Goal: Information Seeking & Learning: Learn about a topic

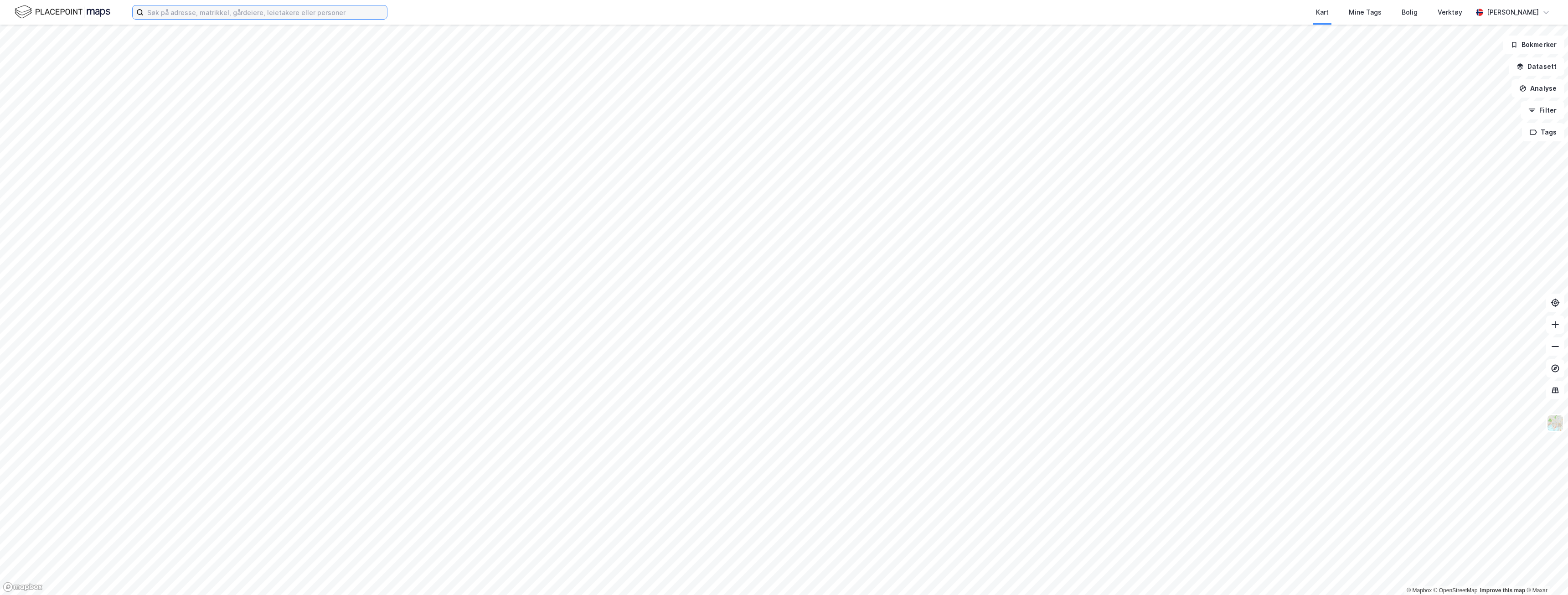
click at [253, 14] on input at bounding box center [265, 12] width 243 height 13
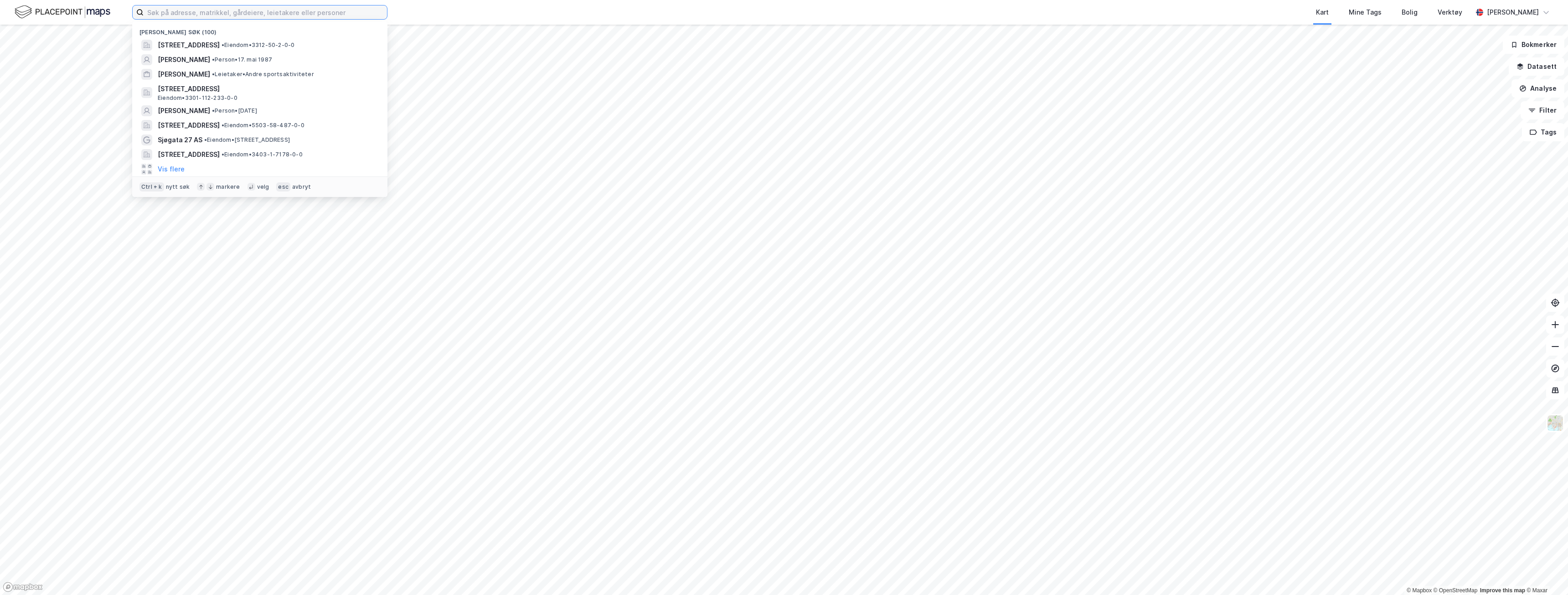
paste input "P. T. [STREET_ADDRESS]"
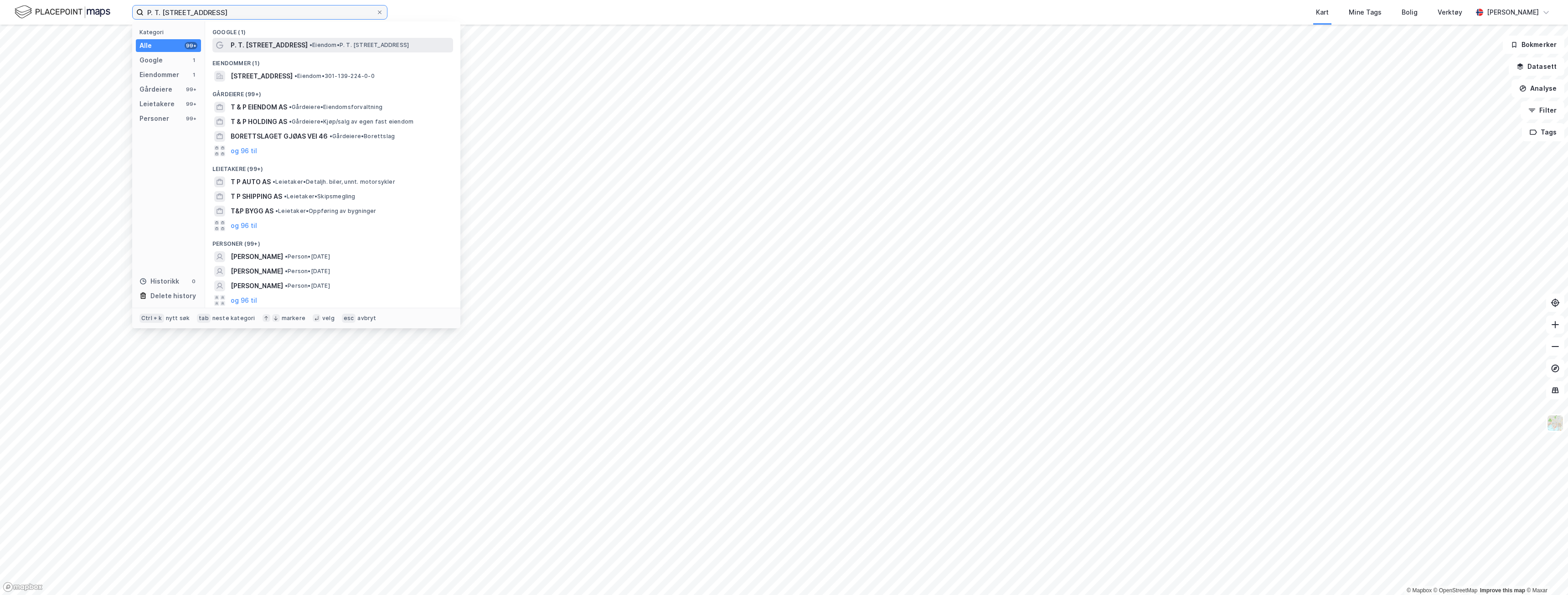
type input "P. T. [STREET_ADDRESS]"
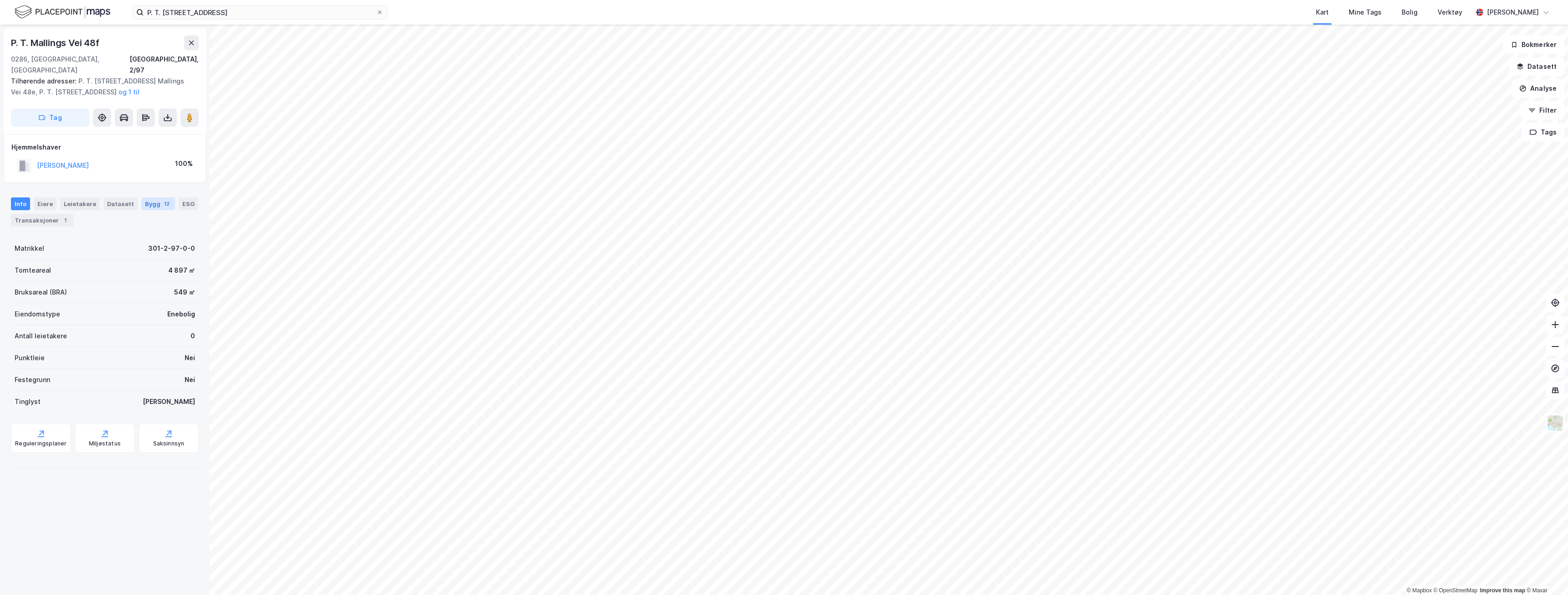
click at [146, 197] on div "Bygg 12" at bounding box center [158, 203] width 33 height 13
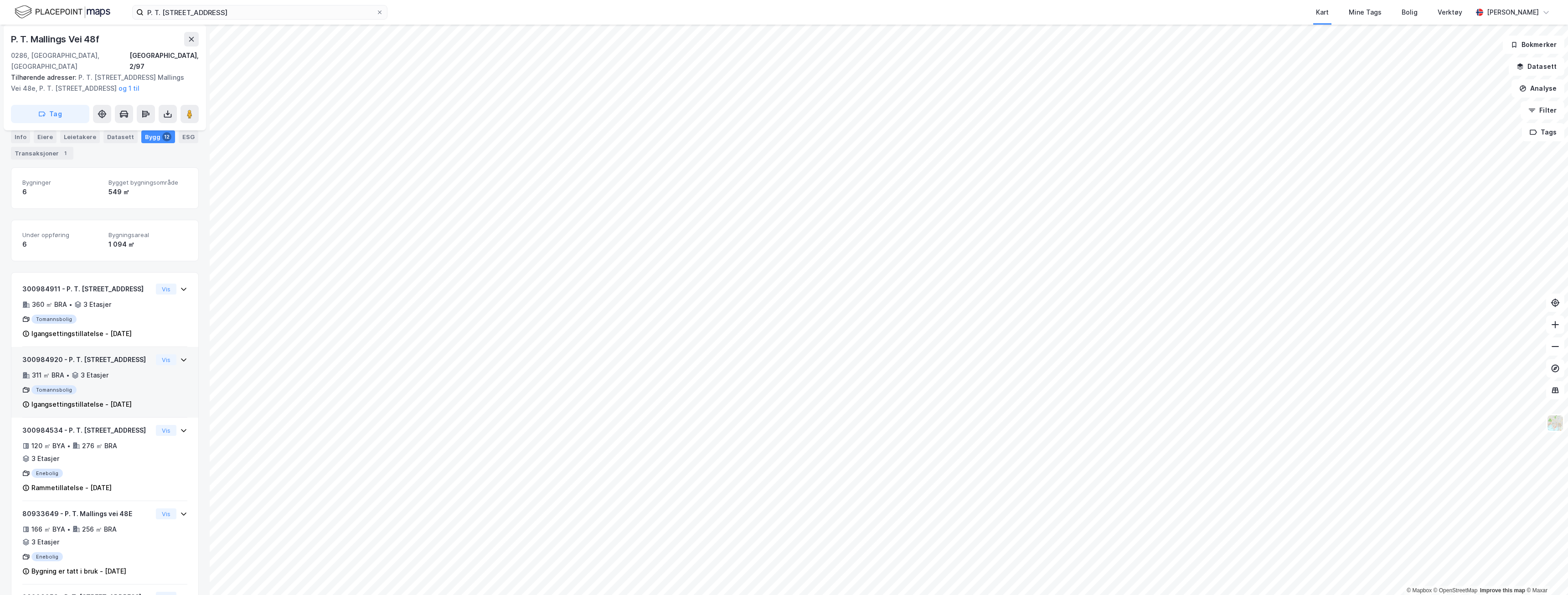
scroll to position [46, 0]
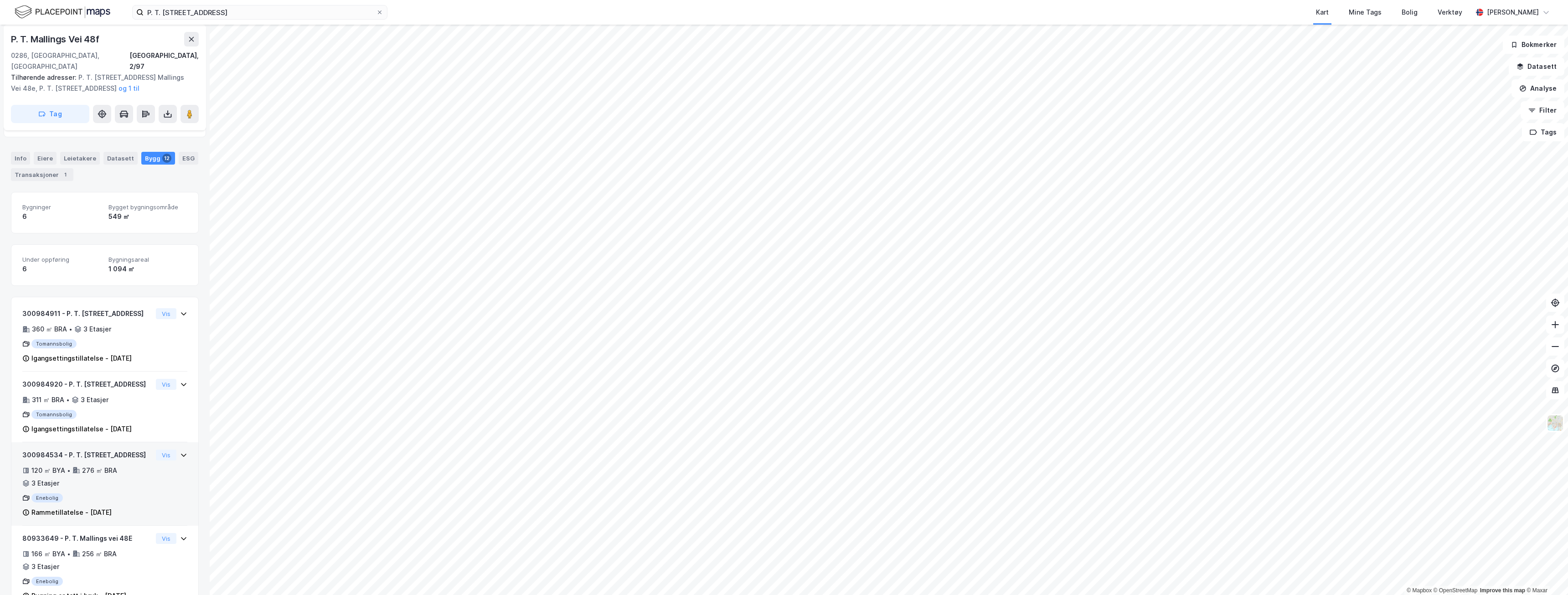
click at [102, 493] on div "Enebolig" at bounding box center [87, 498] width 130 height 9
click at [161, 449] on button "Vis" at bounding box center [166, 455] width 21 height 11
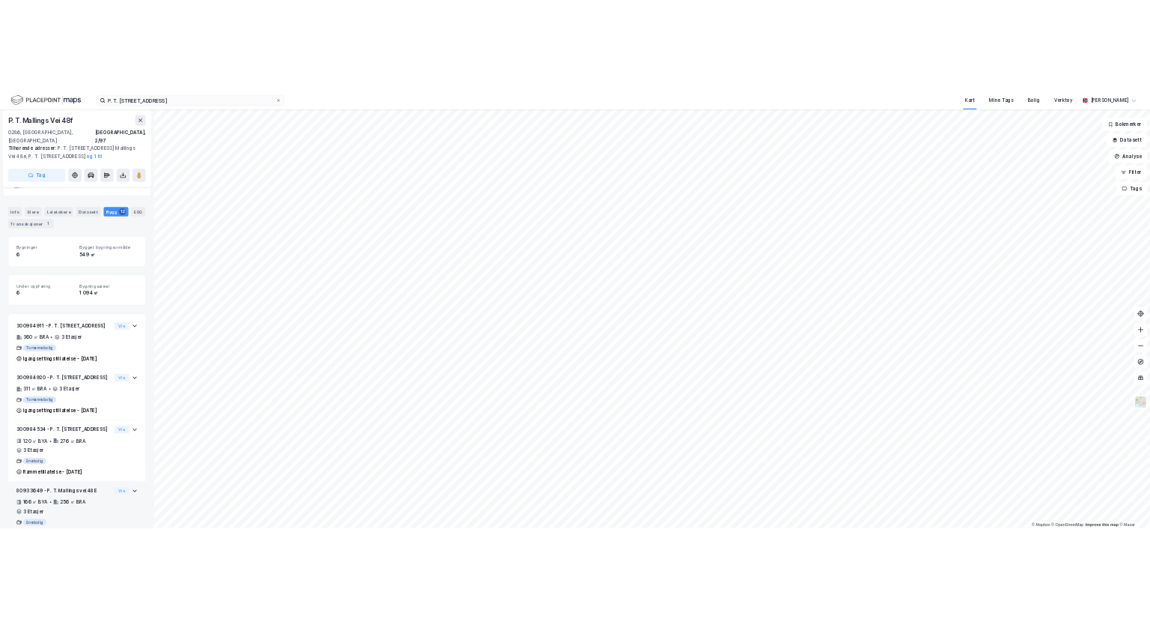
scroll to position [26, 0]
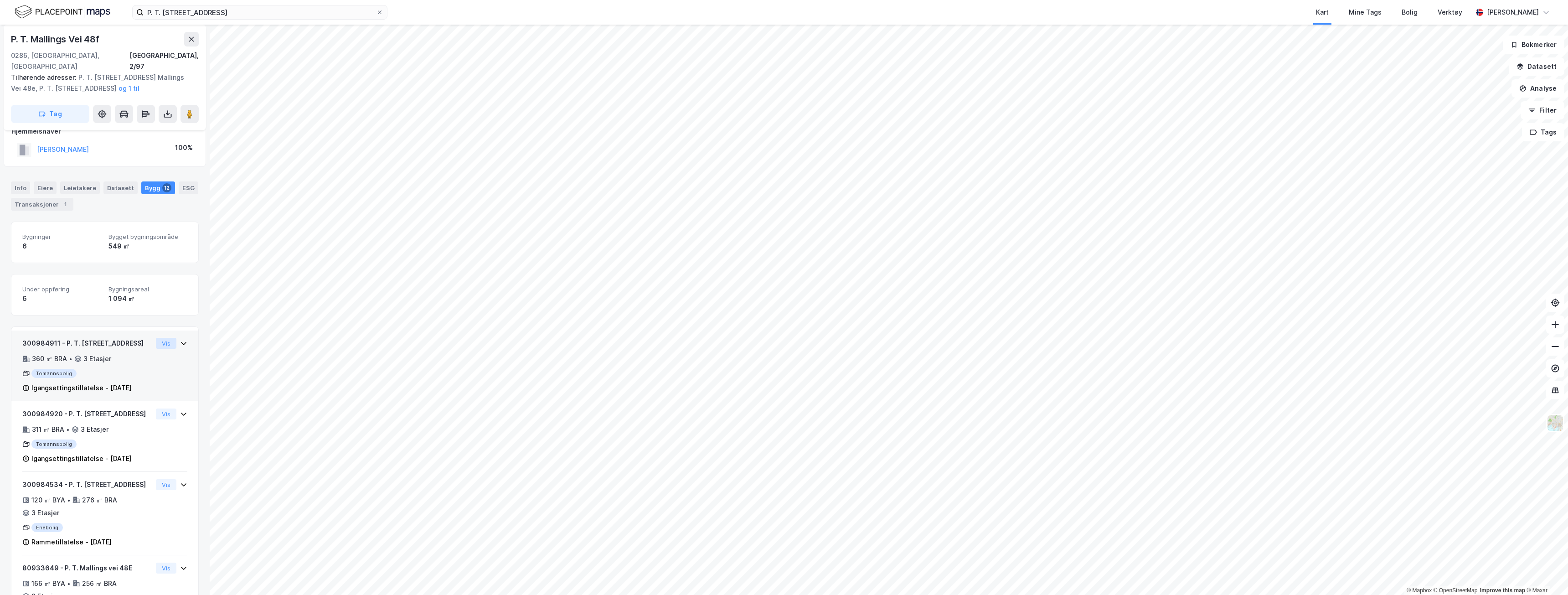
click at [163, 338] on button "Vis" at bounding box center [166, 343] width 21 height 11
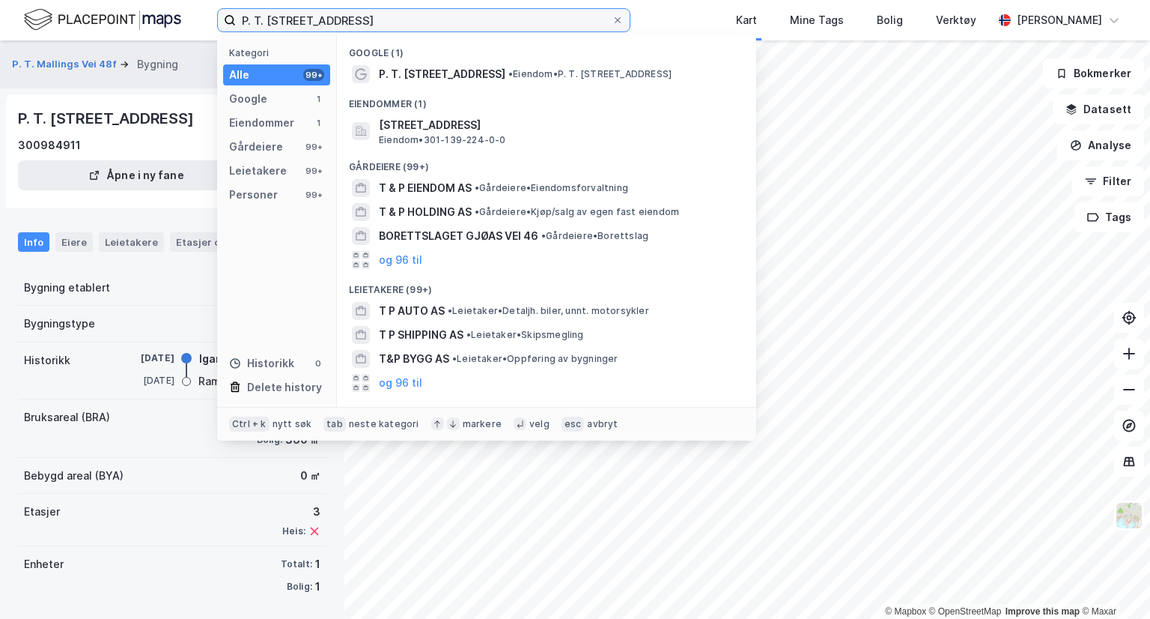
click at [565, 23] on input "P. T. [STREET_ADDRESS]" at bounding box center [424, 20] width 376 height 22
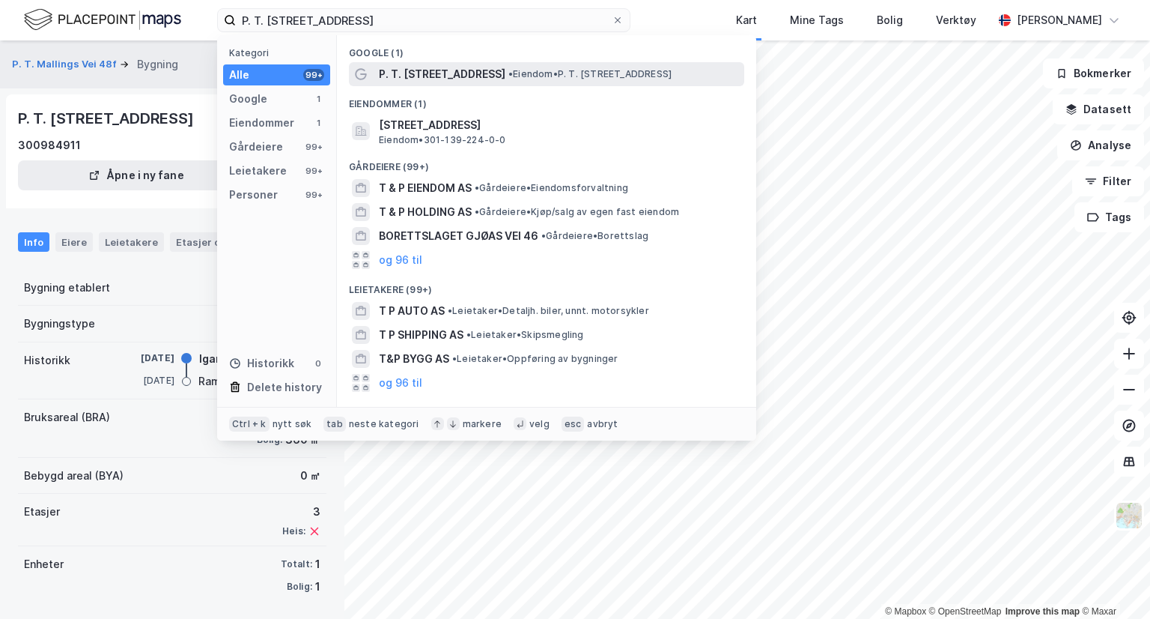
click at [553, 75] on span "• Eiendom • P. T. [STREET_ADDRESS]" at bounding box center [589, 74] width 163 height 12
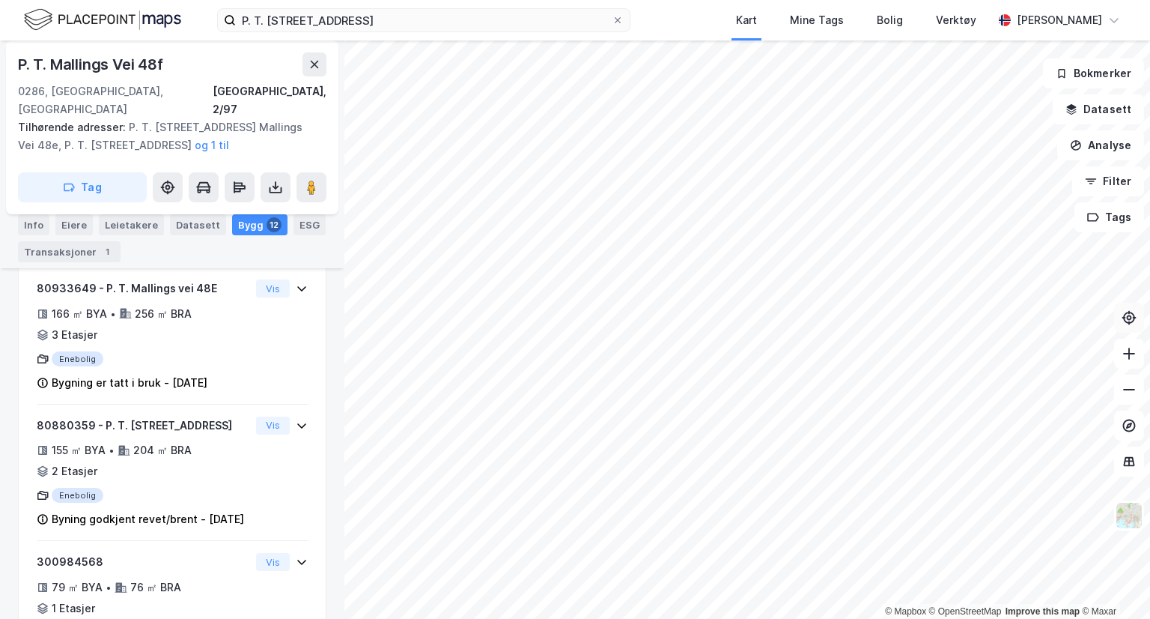
scroll to position [657, 0]
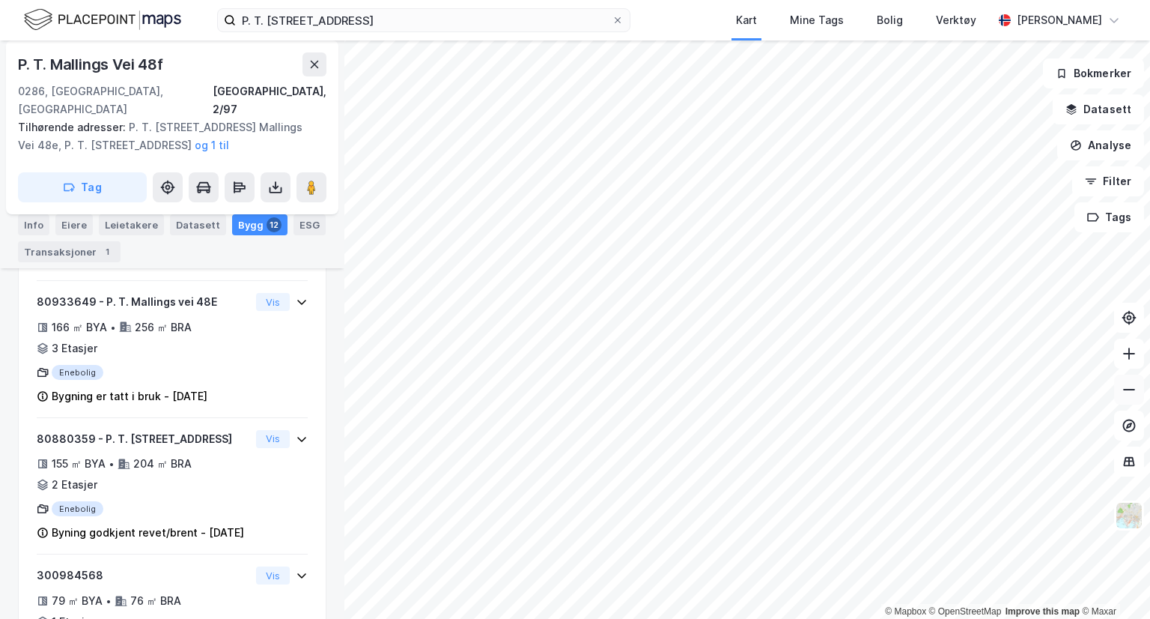
click at [1128, 393] on icon at bounding box center [1129, 389] width 15 height 15
click at [1120, 352] on button at bounding box center [1129, 353] width 30 height 30
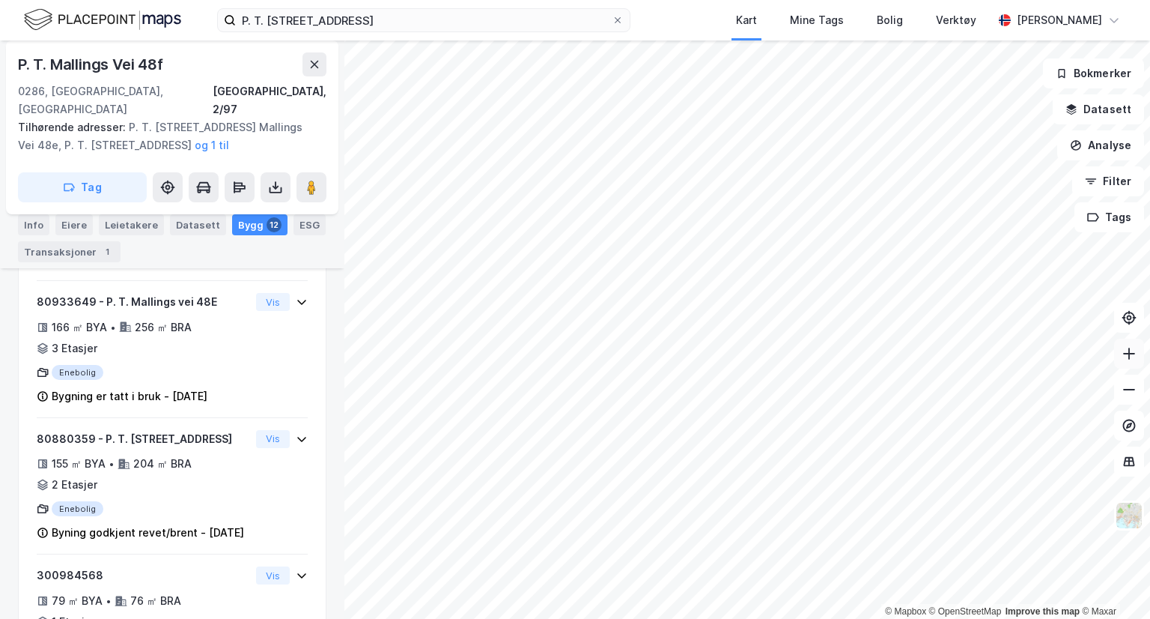
click at [1120, 352] on button at bounding box center [1129, 353] width 30 height 30
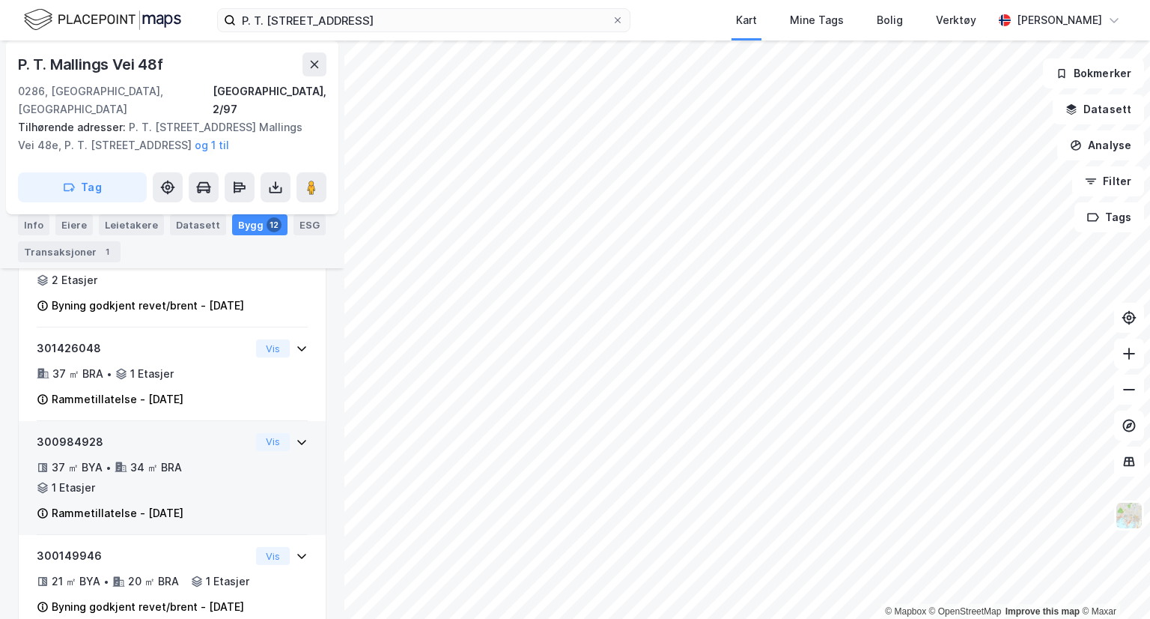
scroll to position [1134, 0]
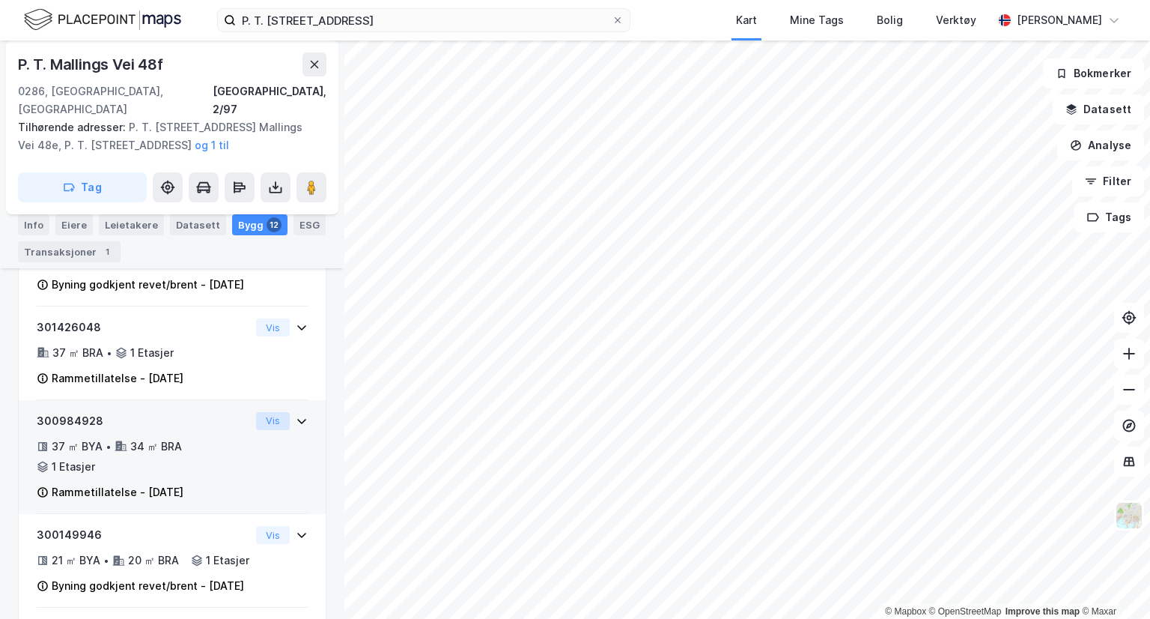
click at [263, 430] on button "Vis" at bounding box center [273, 421] width 34 height 18
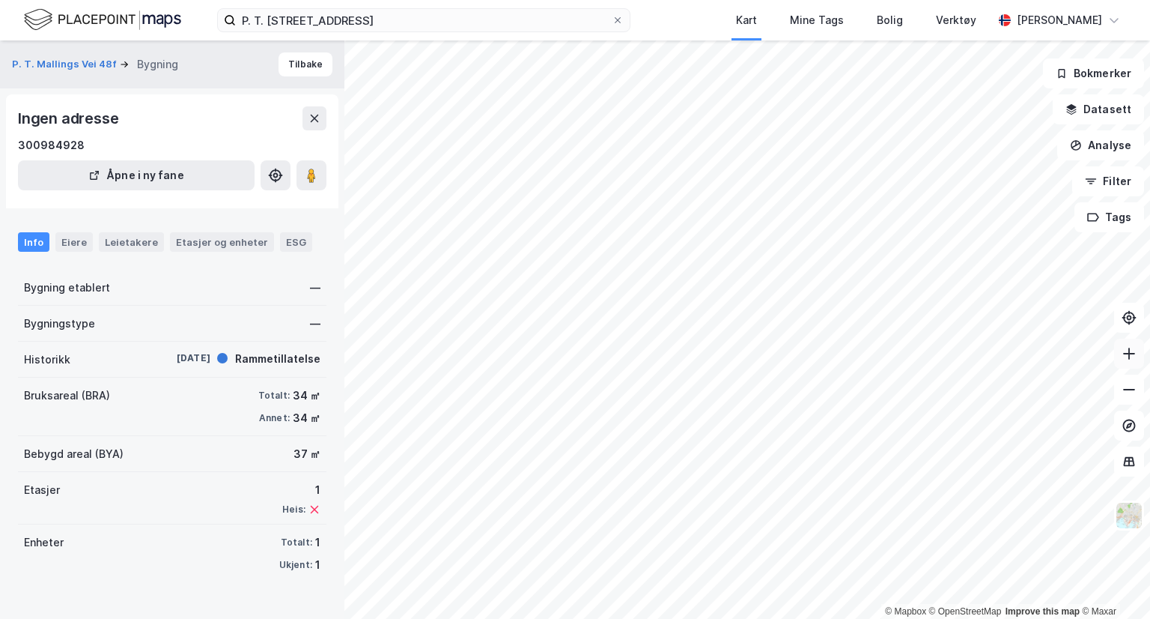
click at [1131, 358] on icon at bounding box center [1129, 353] width 15 height 15
click at [1128, 351] on icon at bounding box center [1128, 353] width 1 height 12
